Goal: Information Seeking & Learning: Learn about a topic

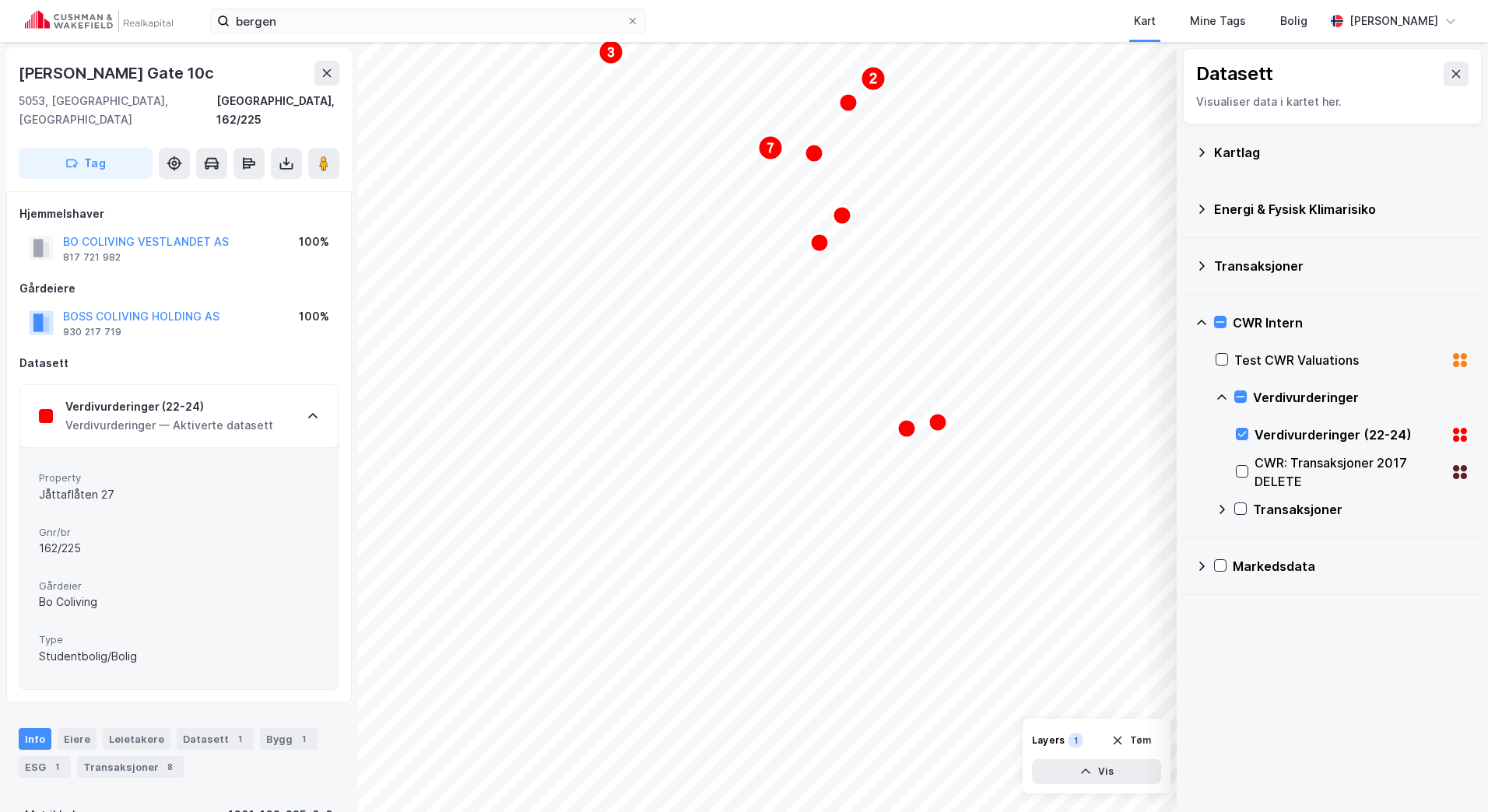
scroll to position [4, 0]
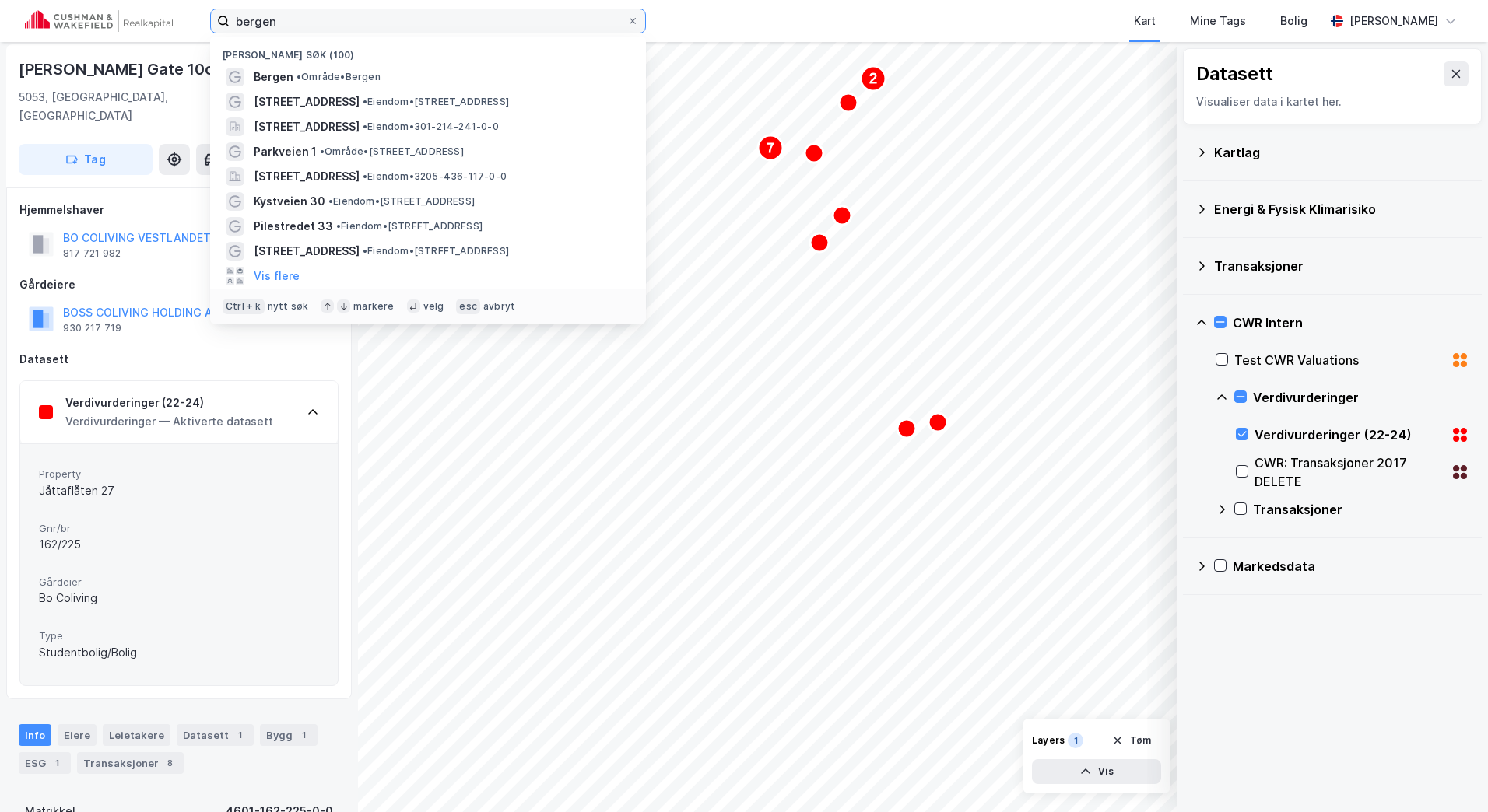
drag, startPoint x: 273, startPoint y: 24, endPoint x: 157, endPoint y: 9, distance: 117.0
click at [168, 19] on div "bergen Nylige søk (100) [GEOGRAPHIC_DATA] • Område • [STREET_ADDRESS] • Eiendom…" at bounding box center [744, 20] width 1488 height 42
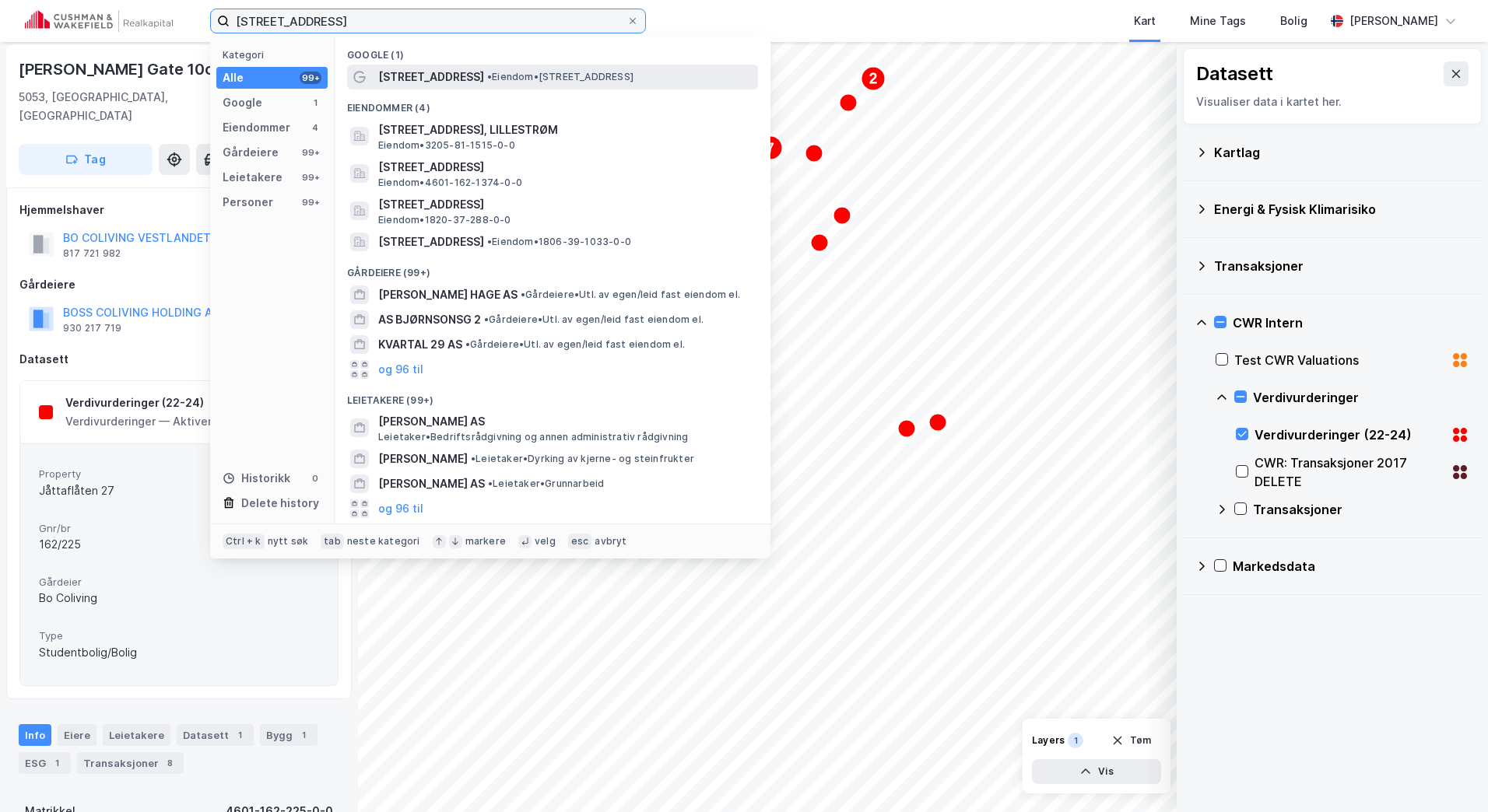
type input "[STREET_ADDRESS]"
click at [428, 74] on span "[STREET_ADDRESS]" at bounding box center [431, 77] width 106 height 19
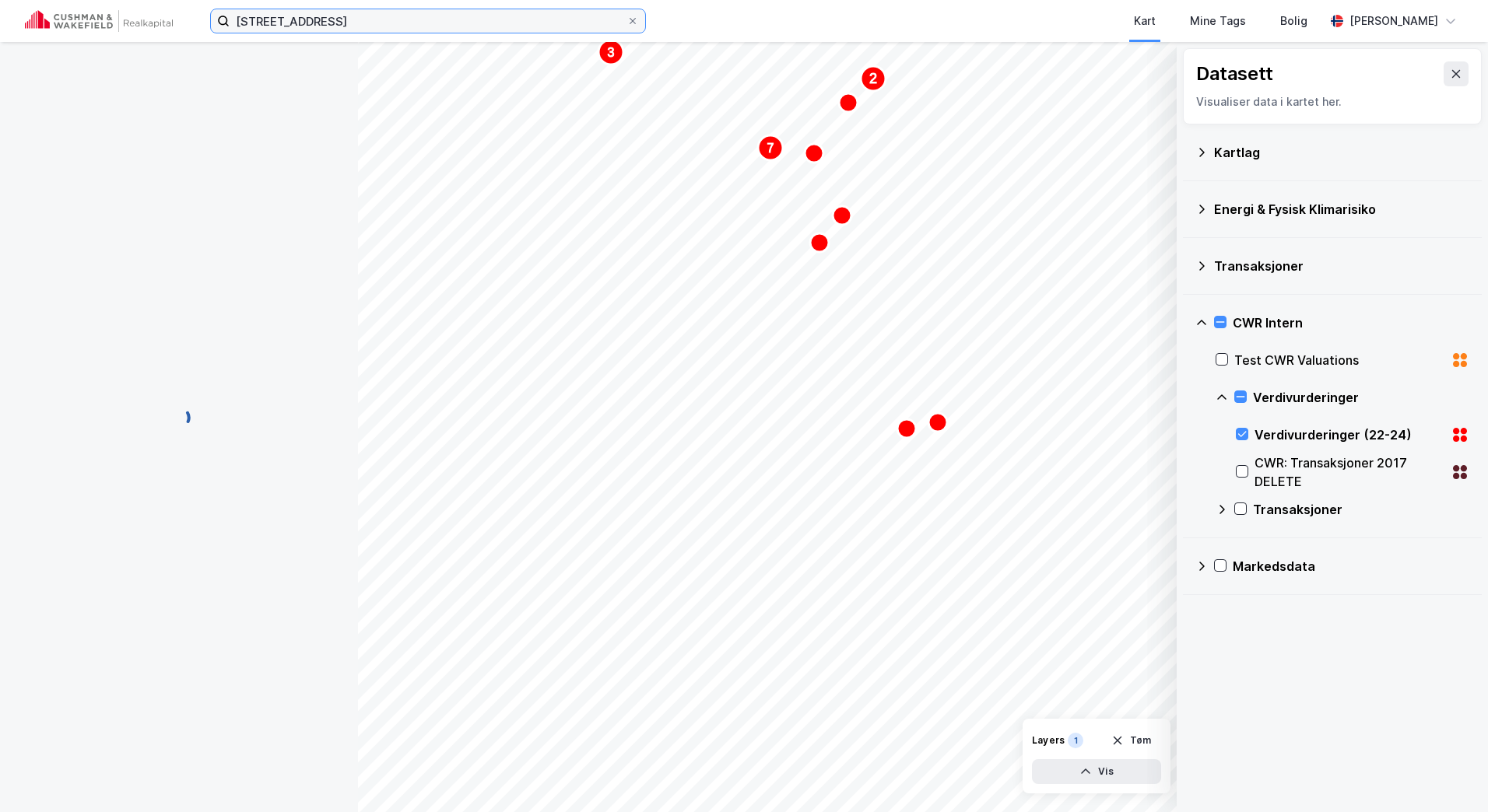
click at [392, 23] on input "[STREET_ADDRESS]" at bounding box center [428, 21] width 397 height 24
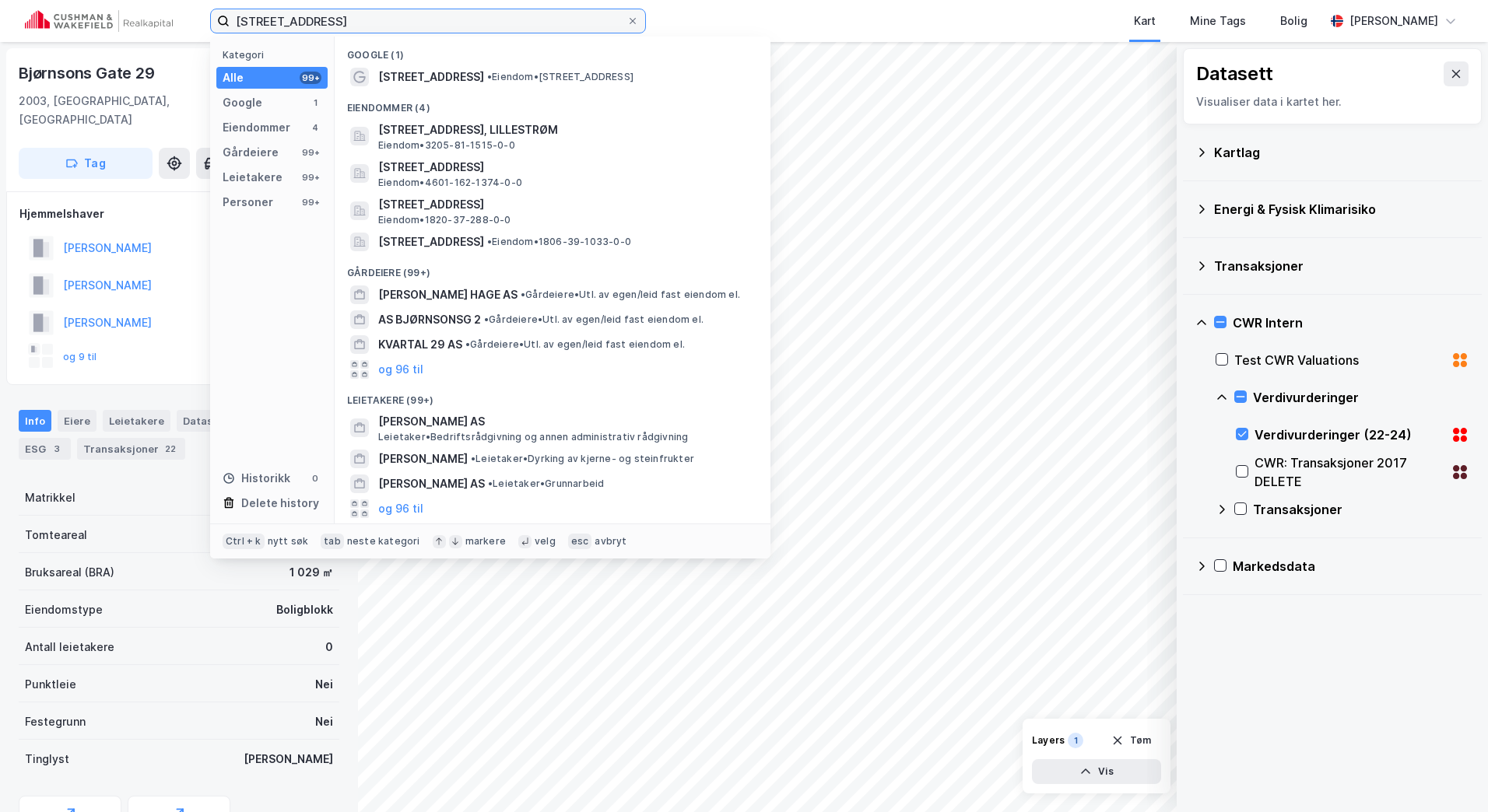
scroll to position [4, 0]
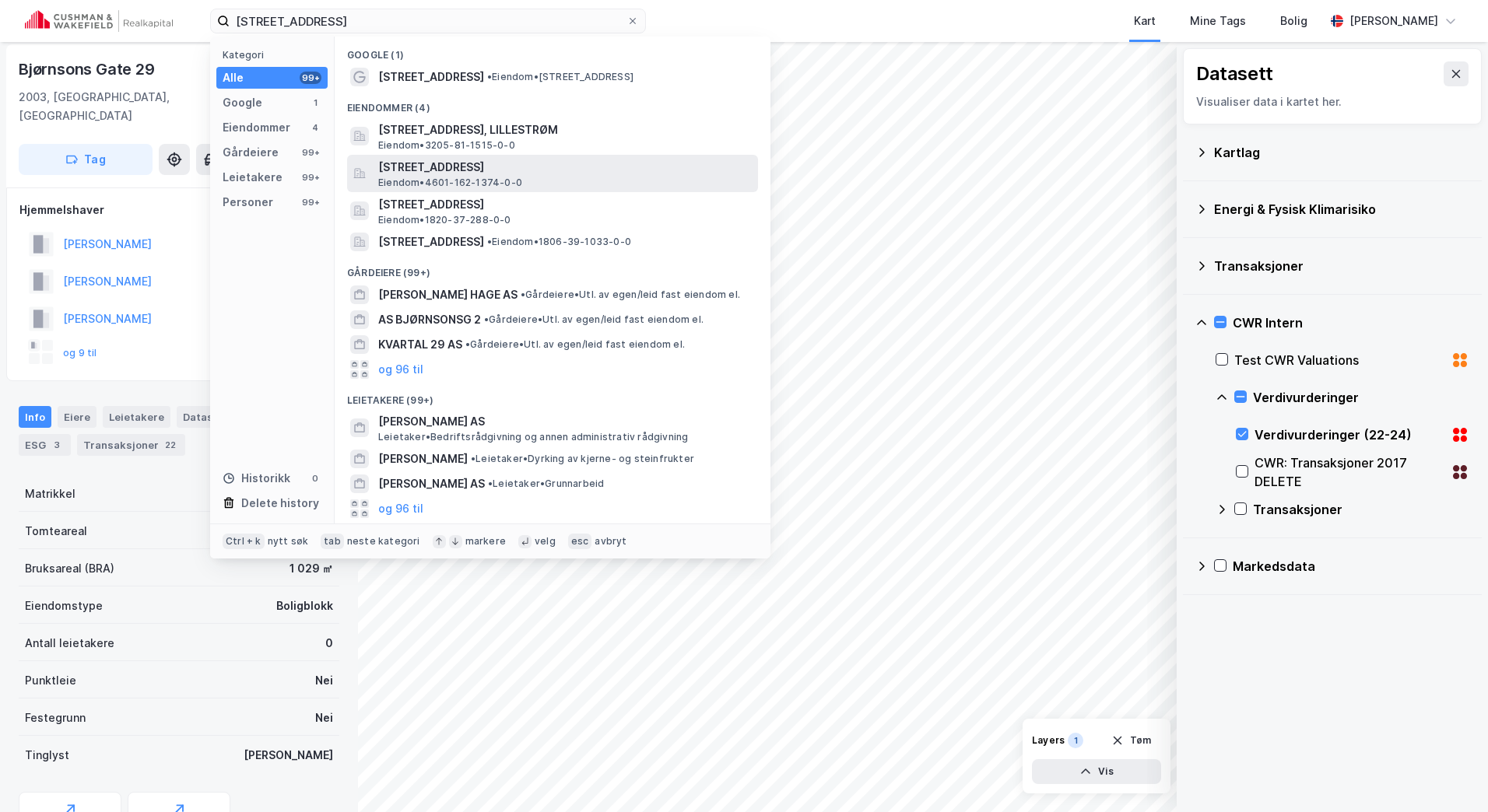
click at [491, 178] on span "Eiendom • 4601-162-1374-0-0" at bounding box center [450, 183] width 144 height 13
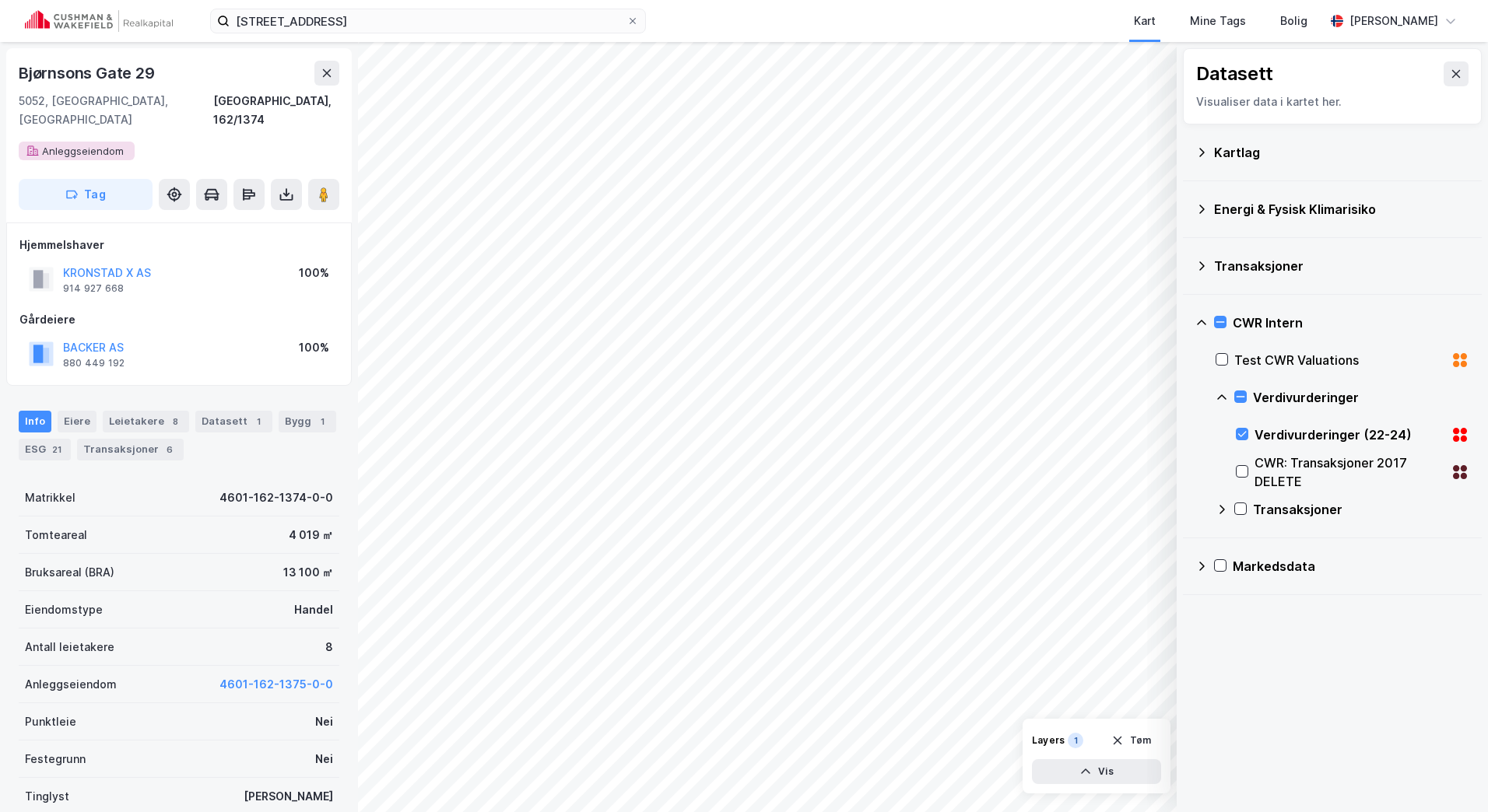
scroll to position [4, 0]
